Goal: Check status: Check status

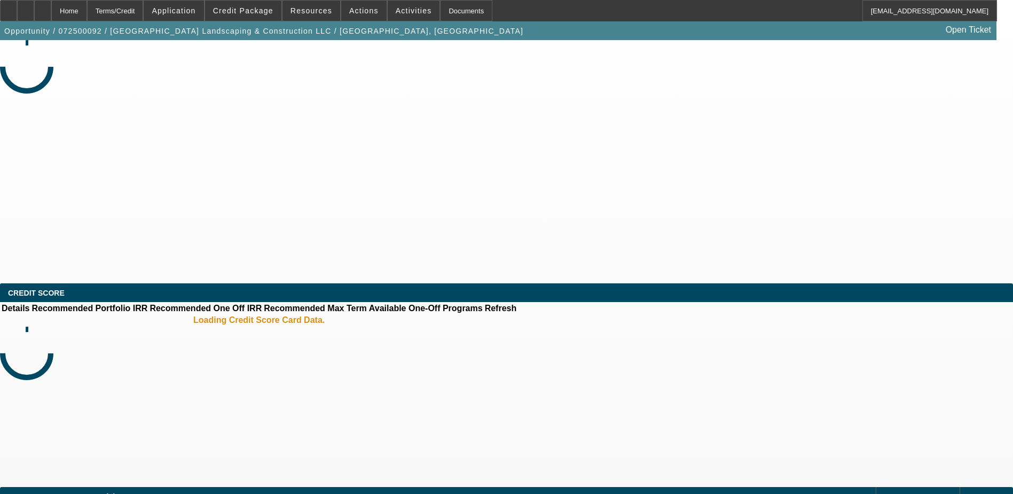
select select "0"
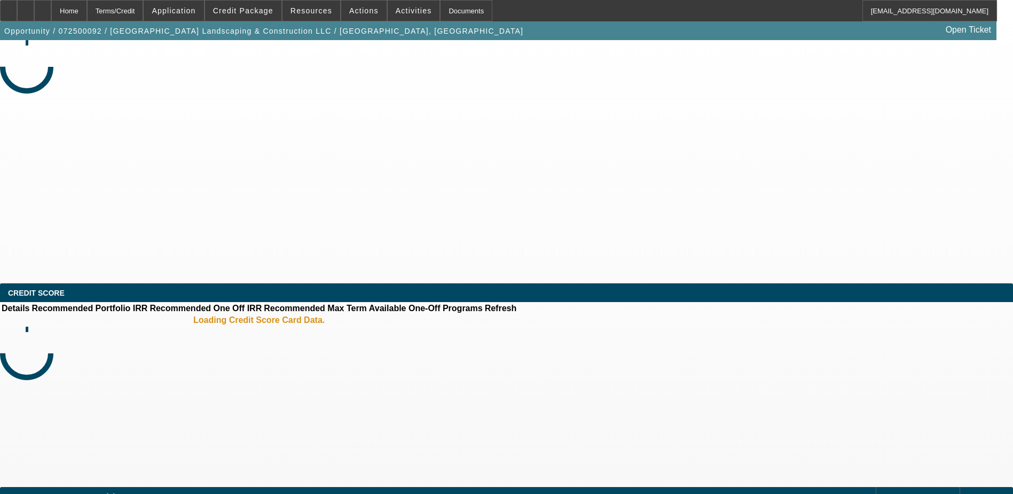
select select "0"
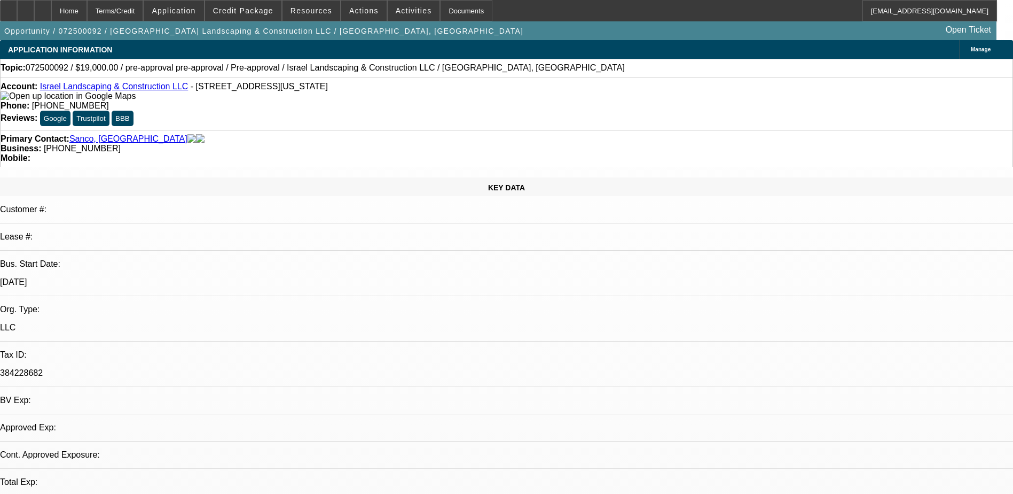
select select "1"
select select "6"
select select "1"
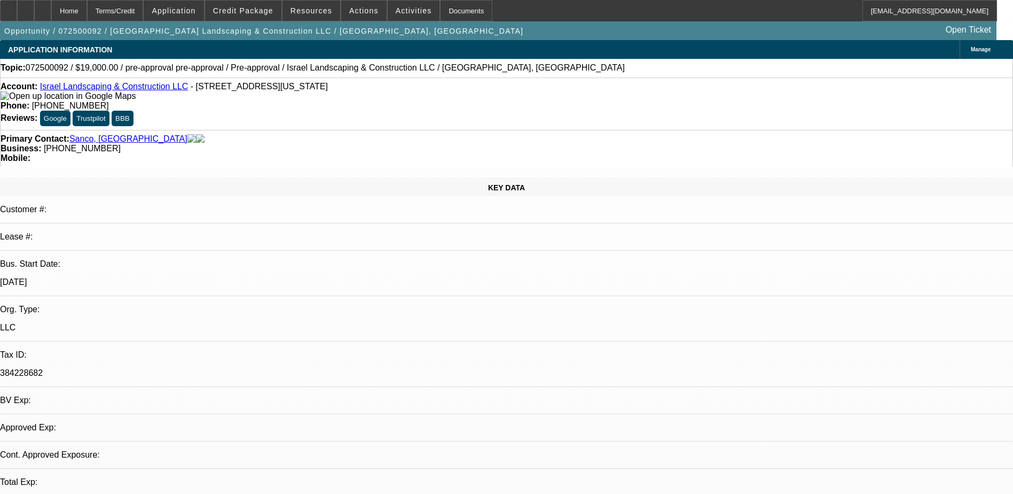
select select "6"
click at [34, 14] on div at bounding box center [25, 10] width 17 height 21
click at [51, 14] on div at bounding box center [42, 10] width 17 height 21
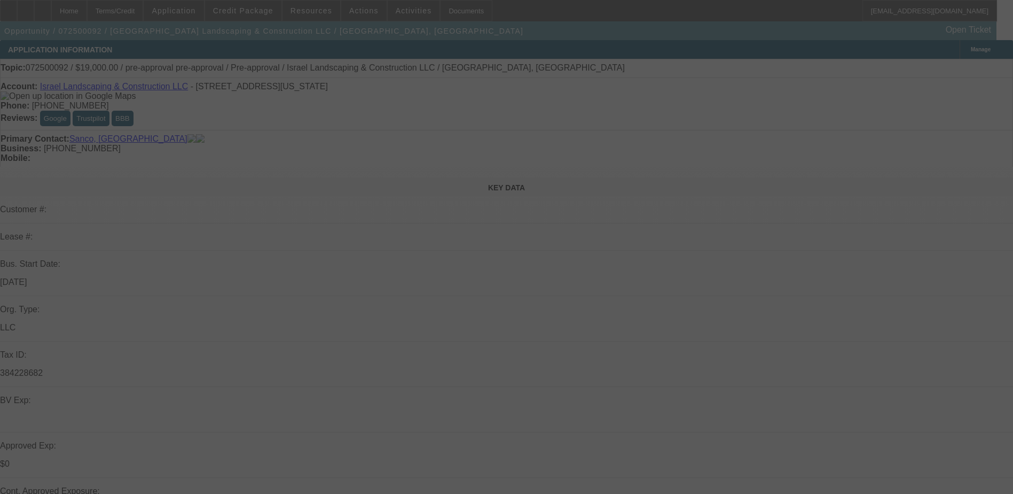
select select "0"
select select "6"
select select "0"
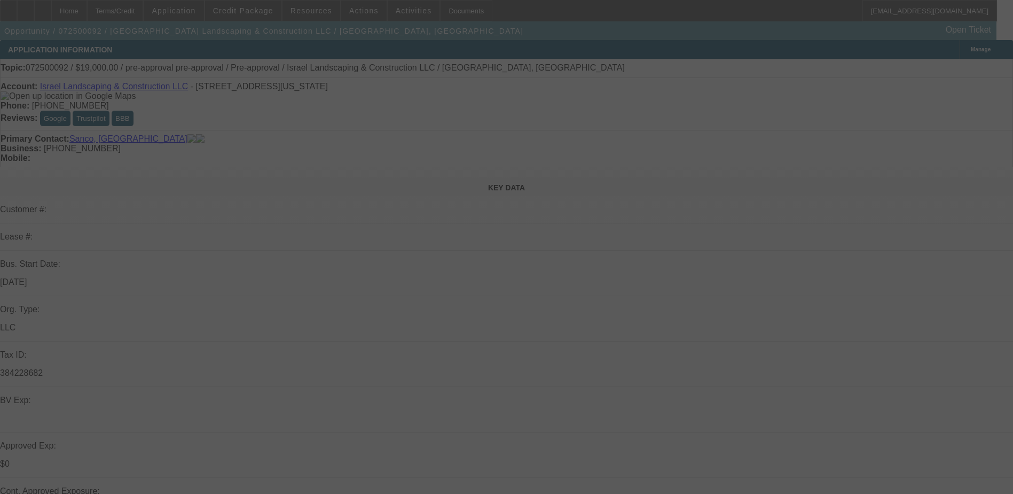
select select "0"
select select "6"
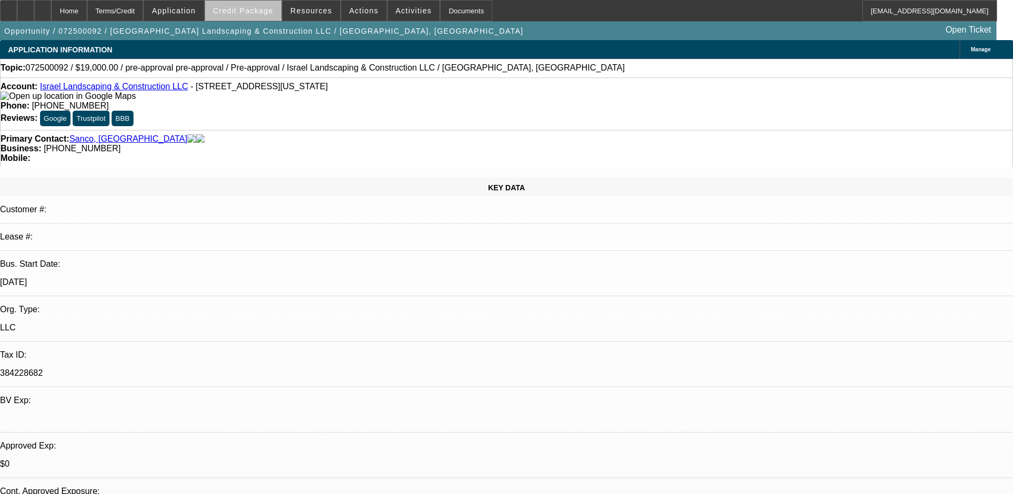
click at [267, 14] on span "Credit Package" at bounding box center [243, 10] width 60 height 9
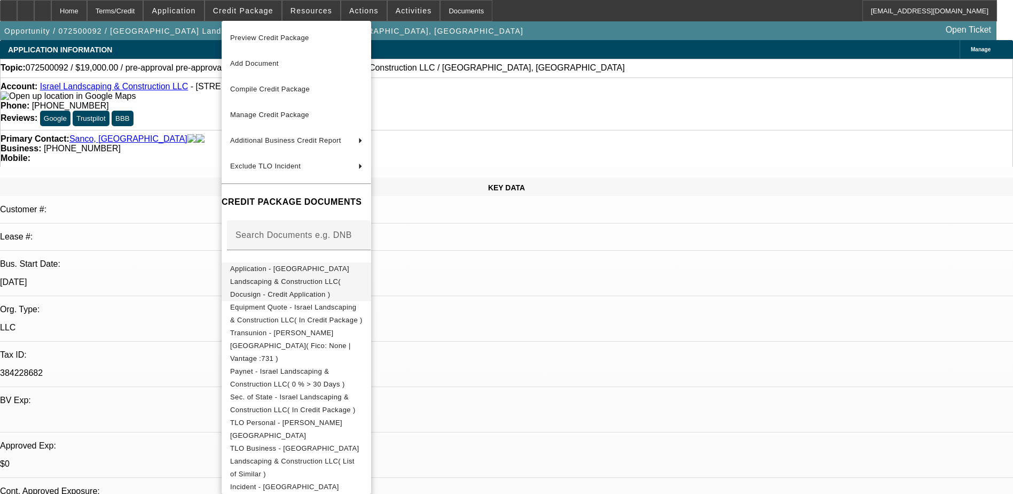
click at [349, 273] on span "Application - [GEOGRAPHIC_DATA] Landscaping & Construction LLC( Docusign - Cred…" at bounding box center [289, 281] width 119 height 34
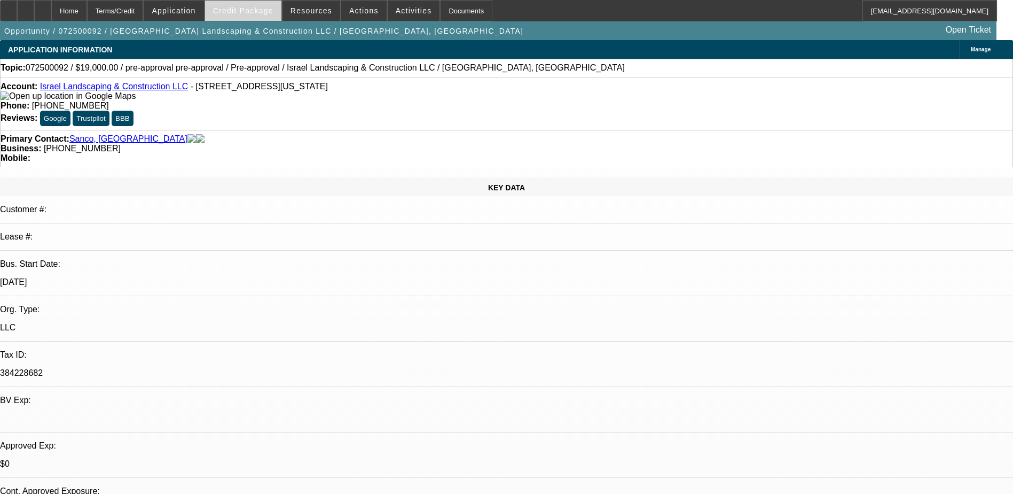
click at [266, 9] on span "Credit Package" at bounding box center [243, 10] width 60 height 9
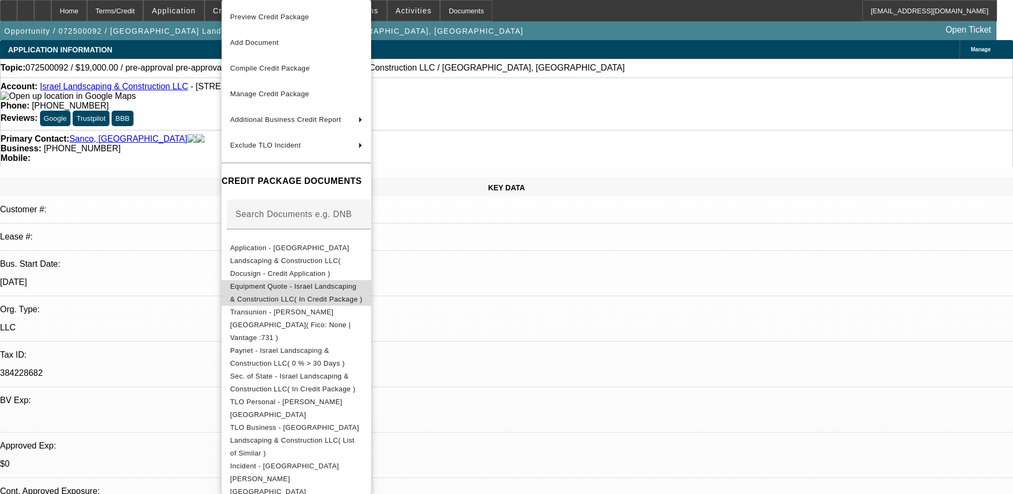
click at [352, 281] on span "Equipment Quote - Israel Landscaping & Construction LLC( In Credit Package )" at bounding box center [296, 293] width 132 height 26
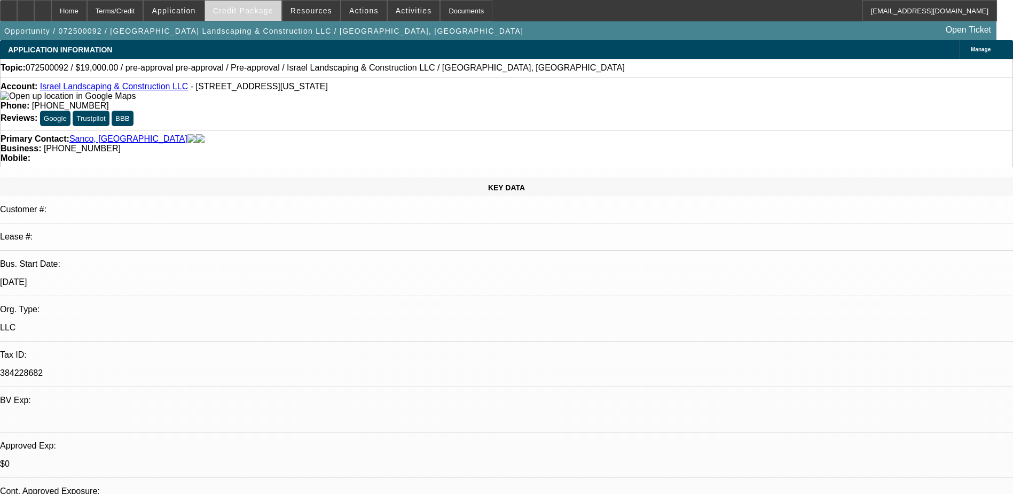
click at [250, 5] on span at bounding box center [243, 11] width 76 height 26
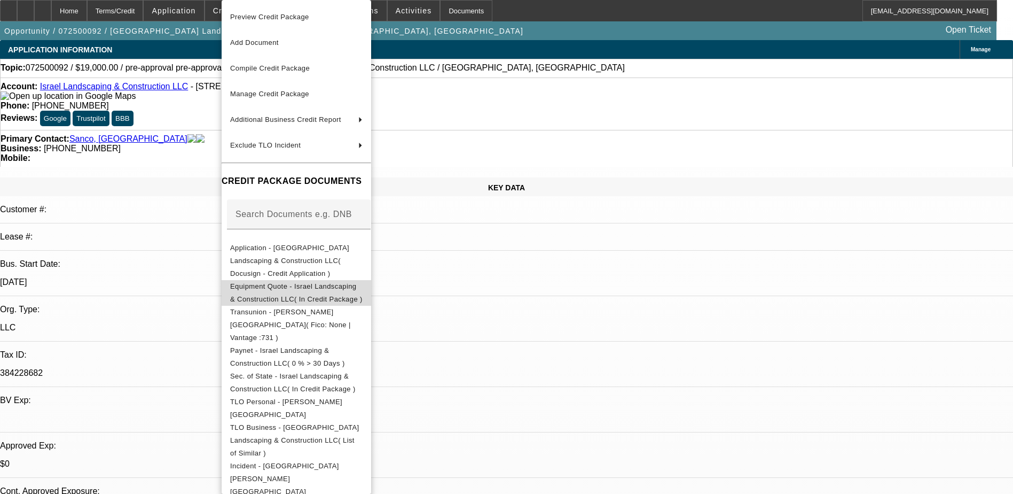
click at [363, 282] on span "Equipment Quote - Israel Landscaping & Construction LLC( In Credit Package )" at bounding box center [296, 292] width 132 height 21
